Goal: Task Accomplishment & Management: Manage account settings

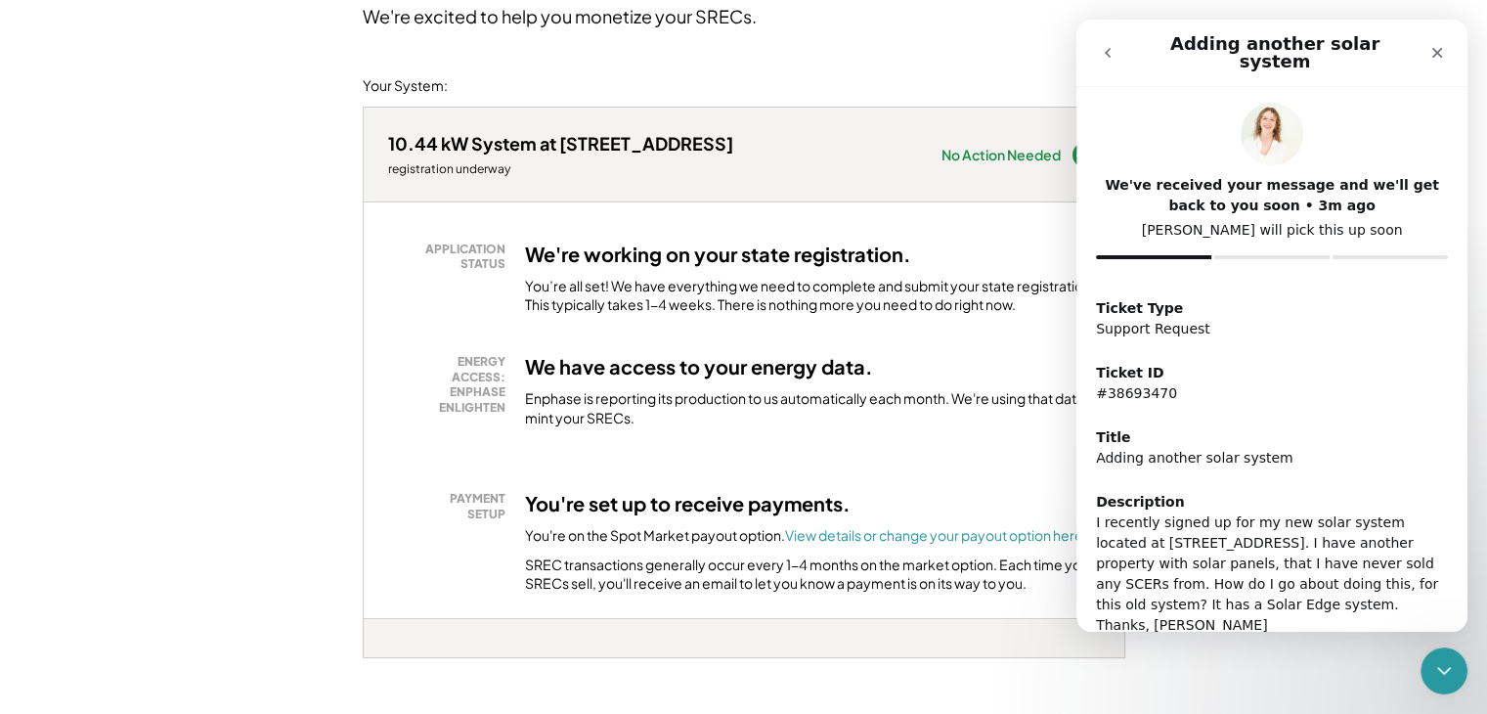
scroll to position [12, 0]
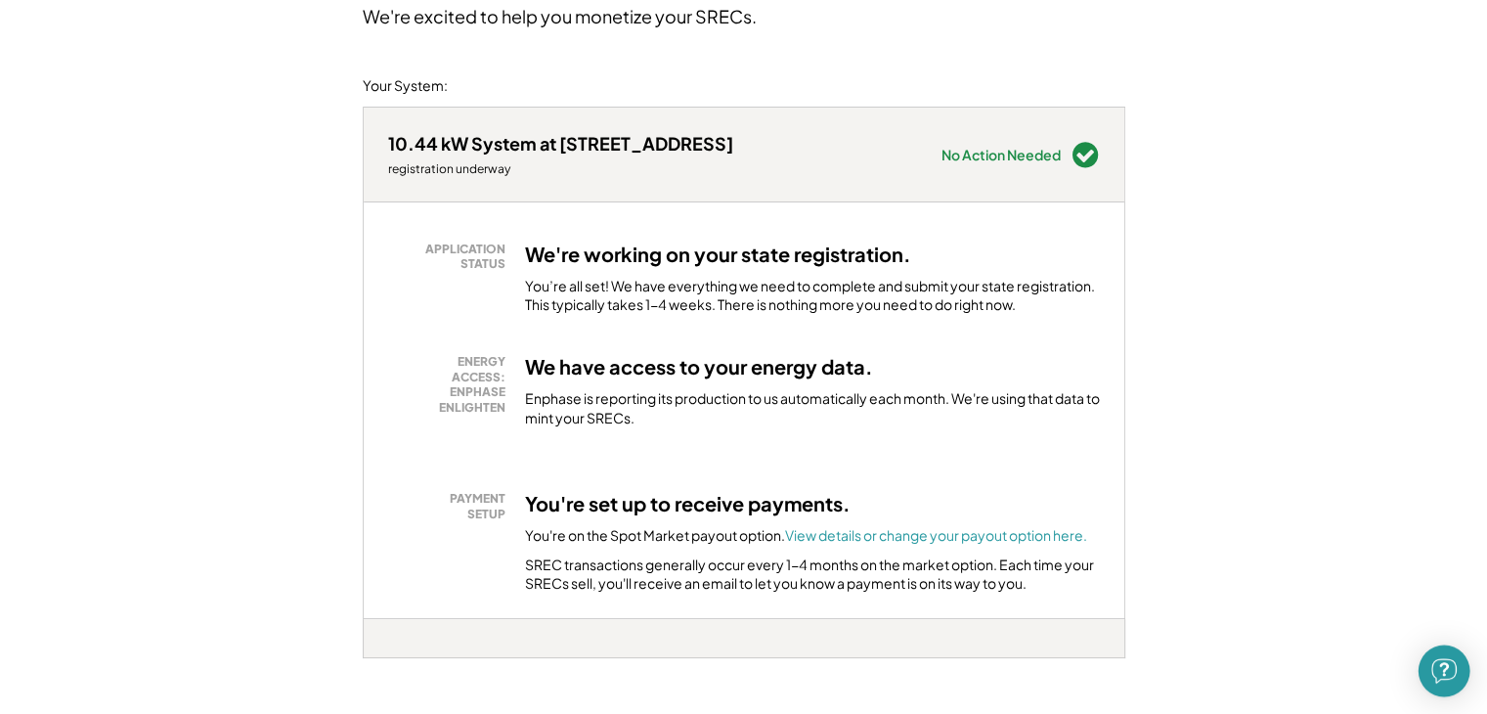
click at [1433, 662] on img "Open Intercom Messenger" at bounding box center [1443, 670] width 25 height 25
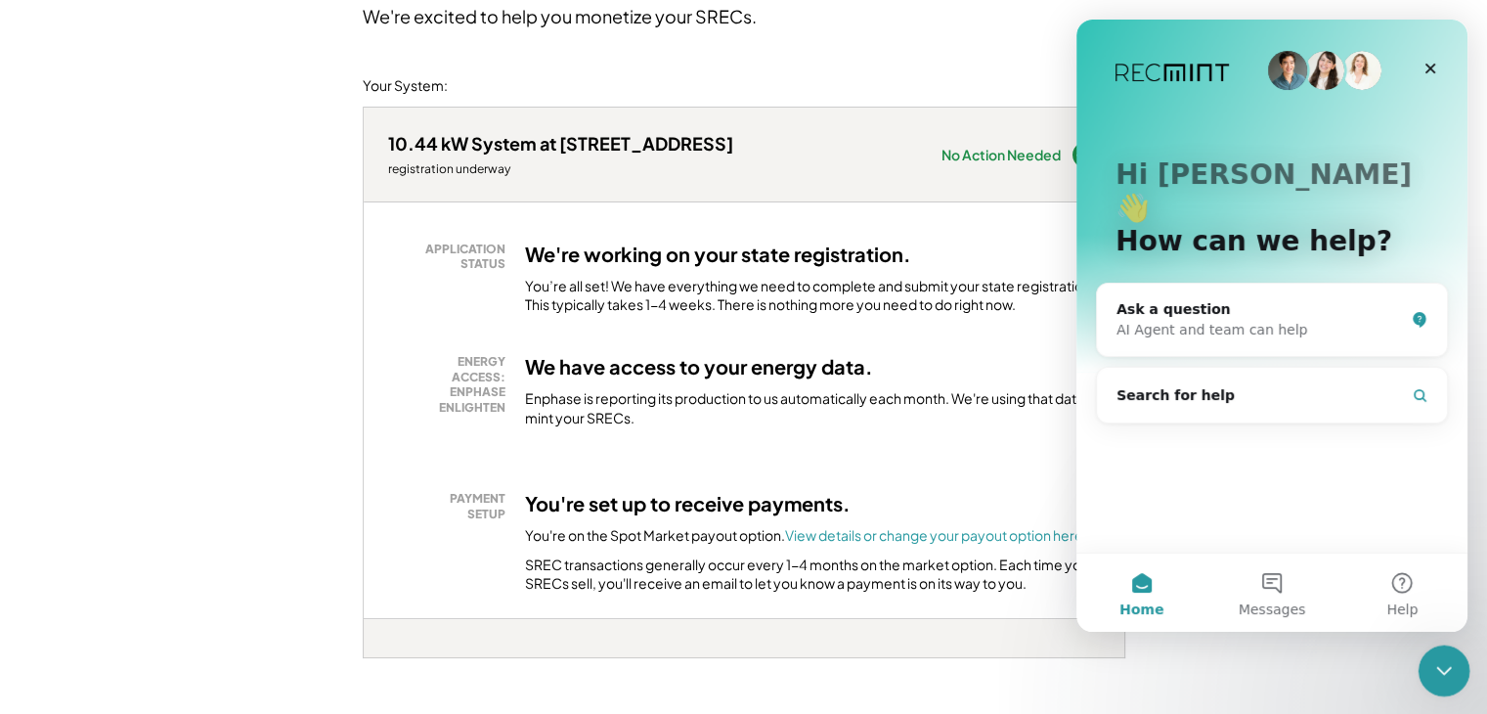
click at [1429, 656] on icon "Close Intercom Messenger" at bounding box center [1440, 667] width 23 height 23
